Goal: Find specific fact: Find specific fact

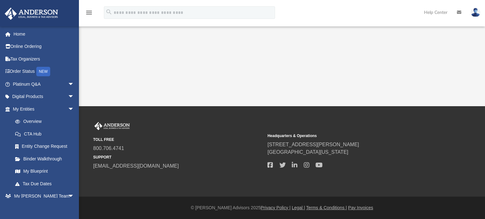
drag, startPoint x: 221, startPoint y: 146, endPoint x: 205, endPoint y: 146, distance: 15.8
click at [205, 146] on span "800.706.4741" at bounding box center [178, 149] width 170 height 8
click at [31, 108] on link "My Entities arrow_drop_down" at bounding box center [43, 109] width 79 height 13
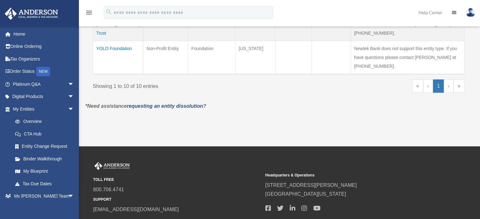
scroll to position [266, 0]
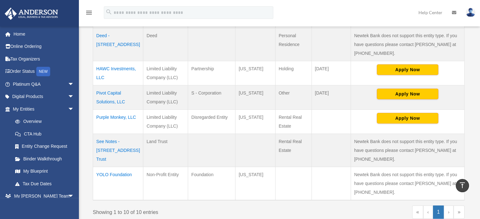
click at [116, 174] on td "YOLO Foundation" at bounding box center [118, 183] width 50 height 33
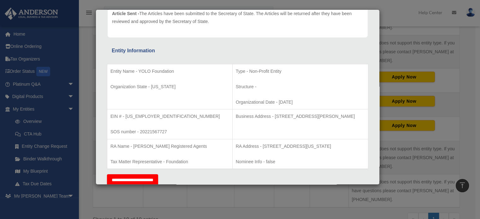
scroll to position [95, 0]
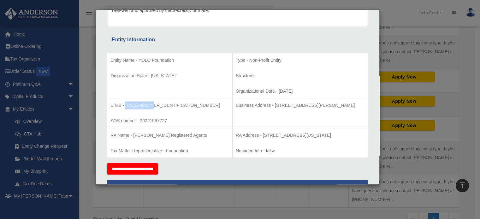
drag, startPoint x: 125, startPoint y: 104, endPoint x: 149, endPoint y: 104, distance: 23.7
click at [149, 104] on p "EIN # - [US_EMPLOYER_IDENTIFICATION_NUMBER]" at bounding box center [169, 106] width 119 height 8
copy p "[US_EMPLOYER_IDENTIFICATION_NUMBER]"
